Goal: Ask a question

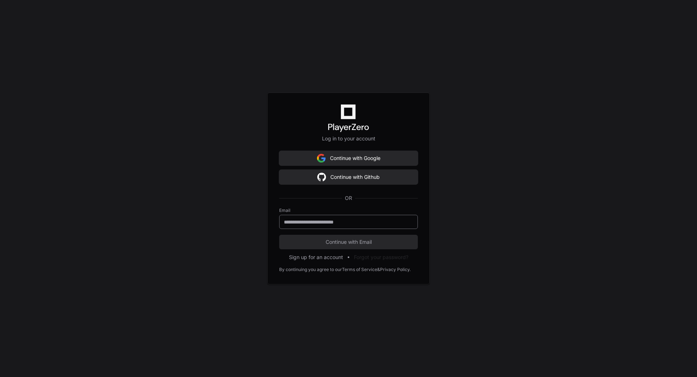
click at [335, 225] on input "email" at bounding box center [348, 222] width 129 height 7
type input "**********"
click at [351, 239] on span "Continue with Email" at bounding box center [348, 242] width 139 height 7
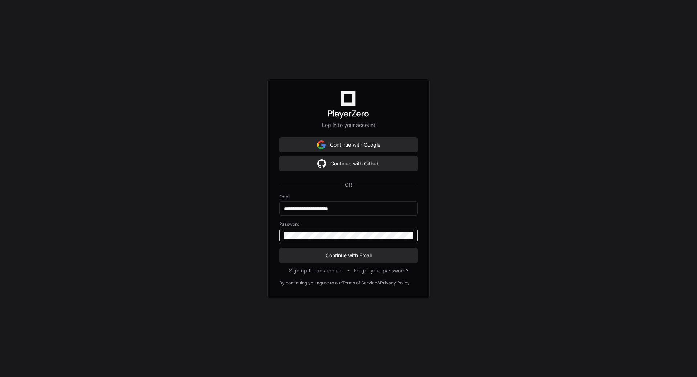
click at [279, 248] on button "Continue with Email" at bounding box center [348, 255] width 139 height 15
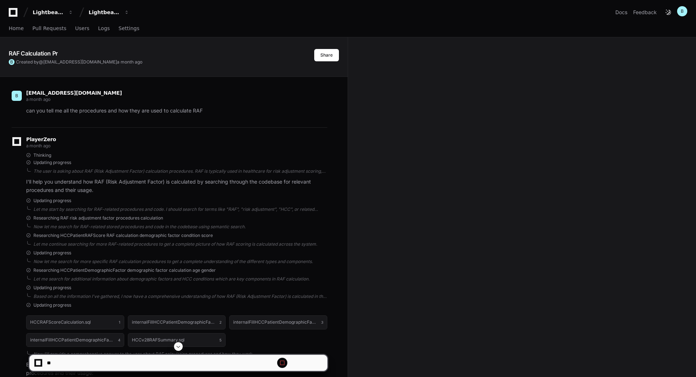
click at [176, 348] on span at bounding box center [178, 347] width 6 height 6
click at [177, 347] on span at bounding box center [178, 347] width 6 height 6
click at [179, 347] on span at bounding box center [178, 347] width 6 height 6
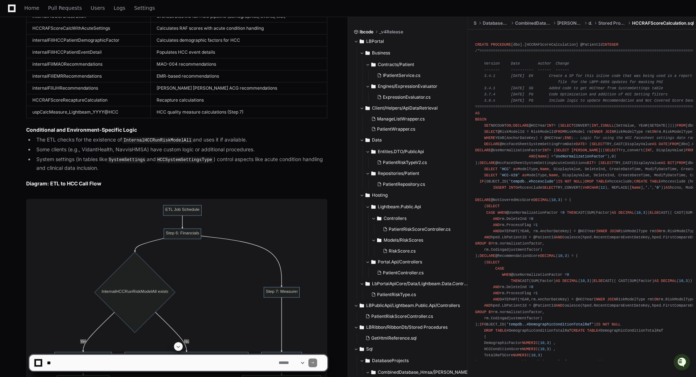
scroll to position [10319, 0]
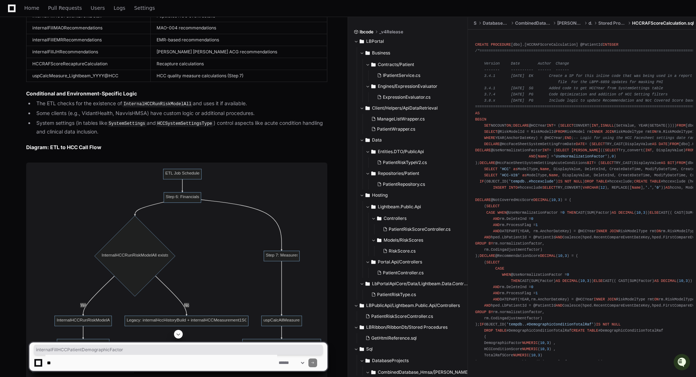
drag, startPoint x: 121, startPoint y: 231, endPoint x: 31, endPoint y: 233, distance: 89.7
click at [31, 10] on td "internalFillHCCPatientDemographicFactor" at bounding box center [89, 4] width 124 height 12
copy td "internalFillHCCPatientDemographicFactor"
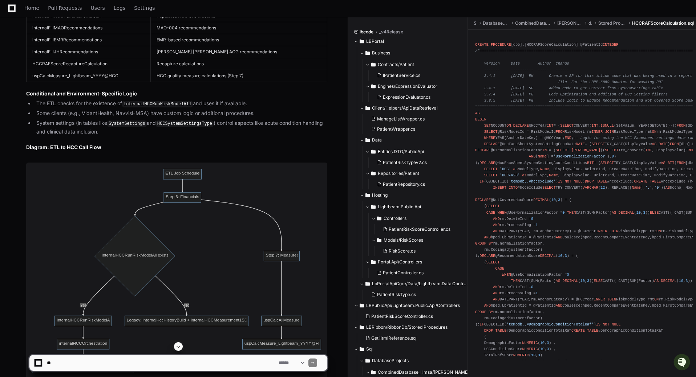
click at [123, 365] on textarea at bounding box center [161, 363] width 232 height 16
type textarea "**********"
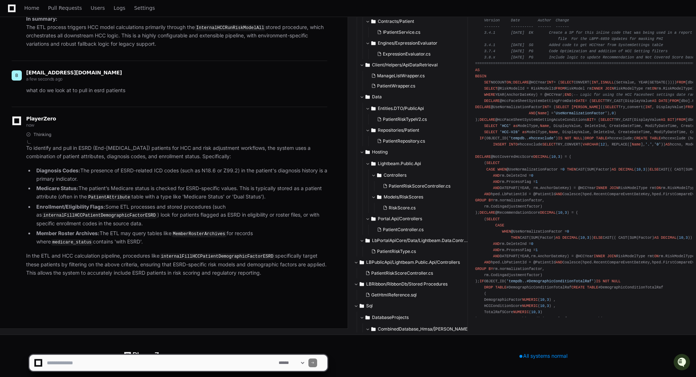
scroll to position [10981, 0]
